Goal: Navigation & Orientation: Go to known website

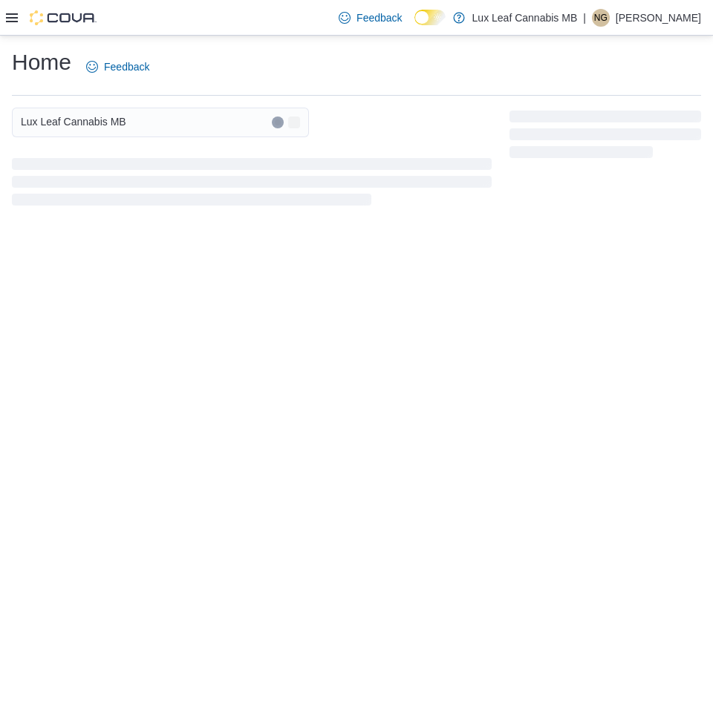
click at [634, 21] on p "[PERSON_NAME]" at bounding box center [657, 18] width 85 height 18
click at [608, 150] on span "Sign Out" at bounding box center [605, 146] width 40 height 15
